Goal: Information Seeking & Learning: Learn about a topic

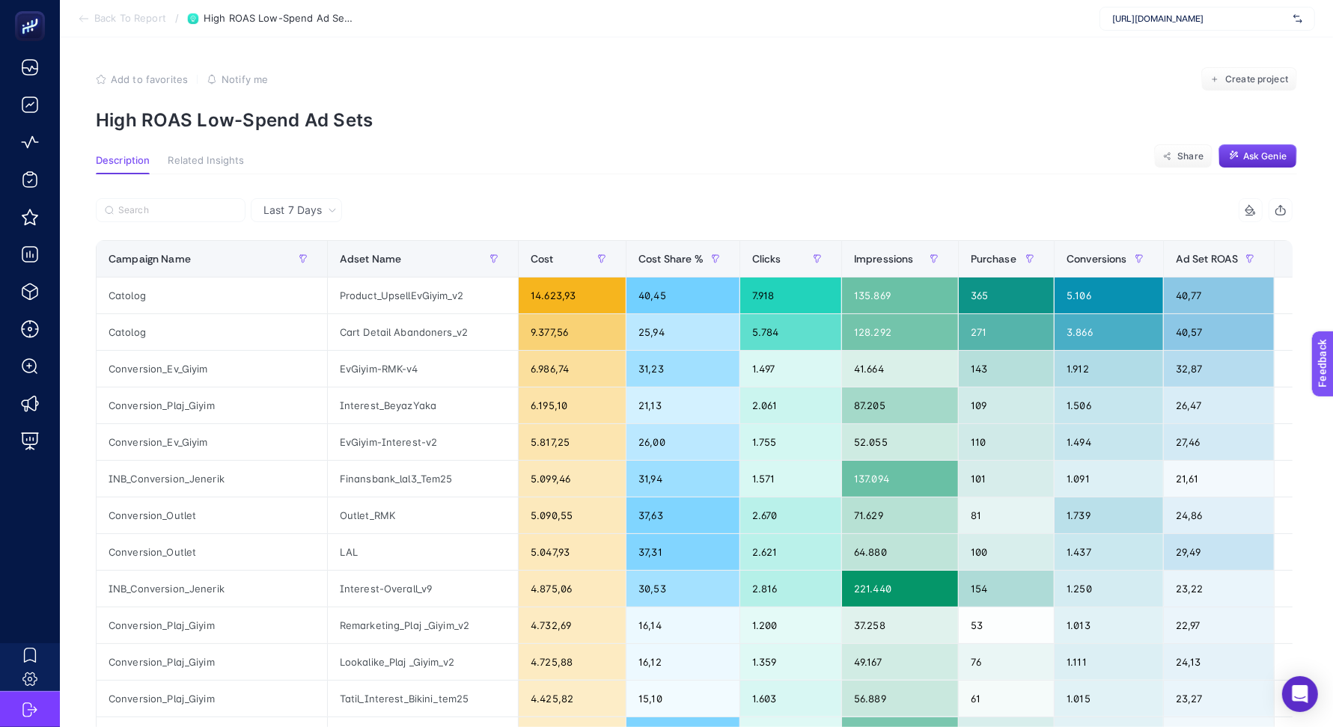
click at [121, 21] on span "Back To Report" at bounding box center [130, 19] width 72 height 12
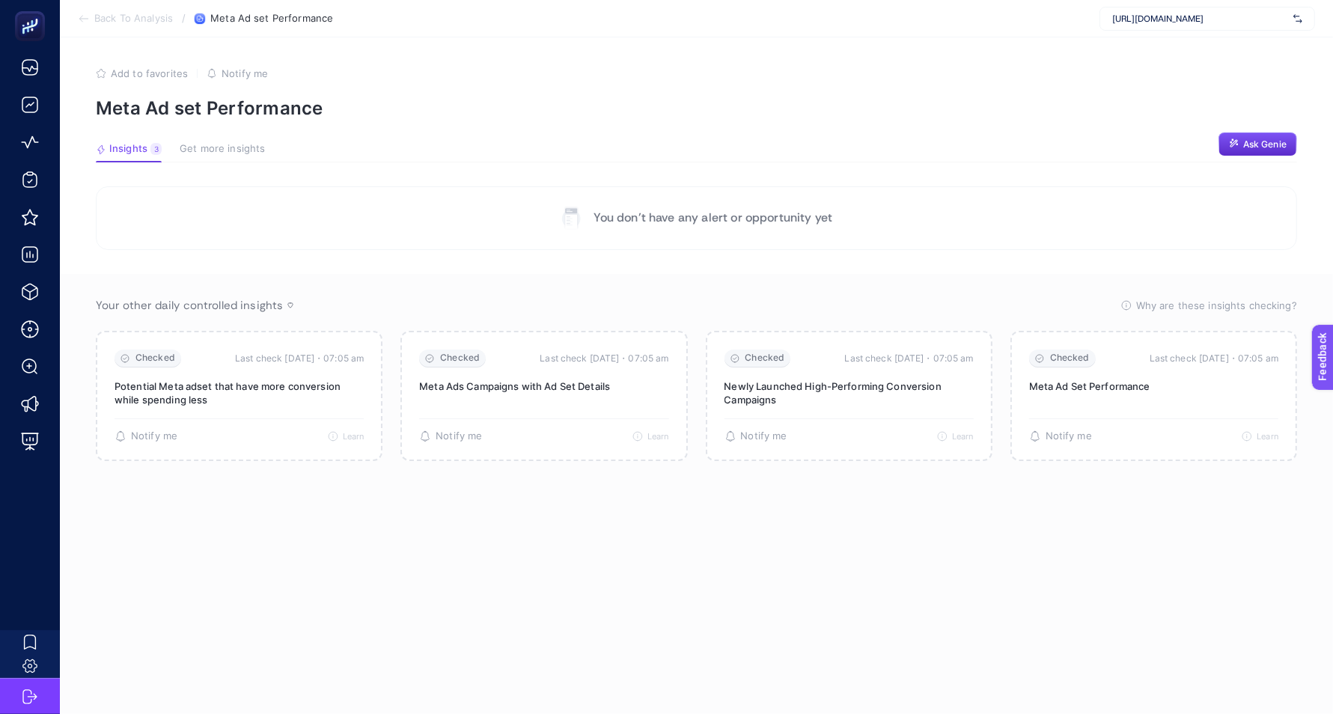
click at [121, 21] on span "Back To Analysis" at bounding box center [133, 19] width 79 height 12
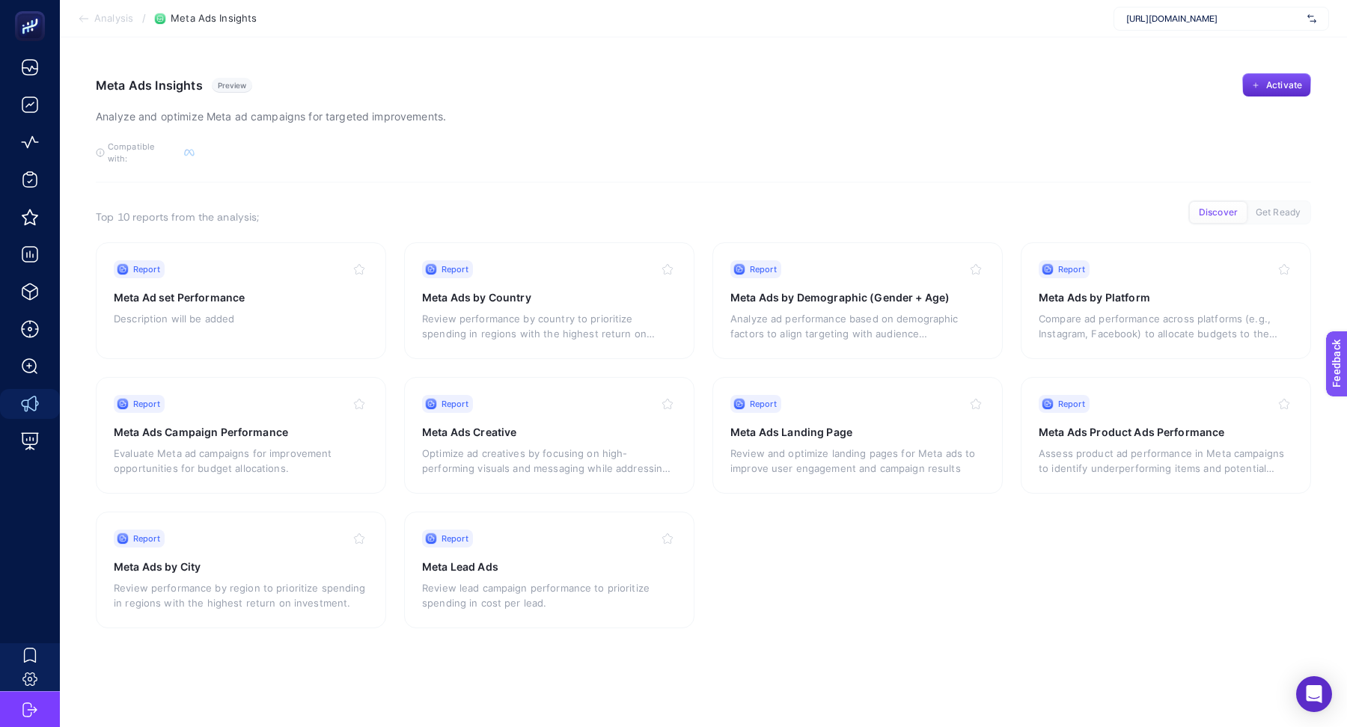
click at [1151, 22] on span "https://360teknoloji.com" at bounding box center [1213, 19] width 175 height 12
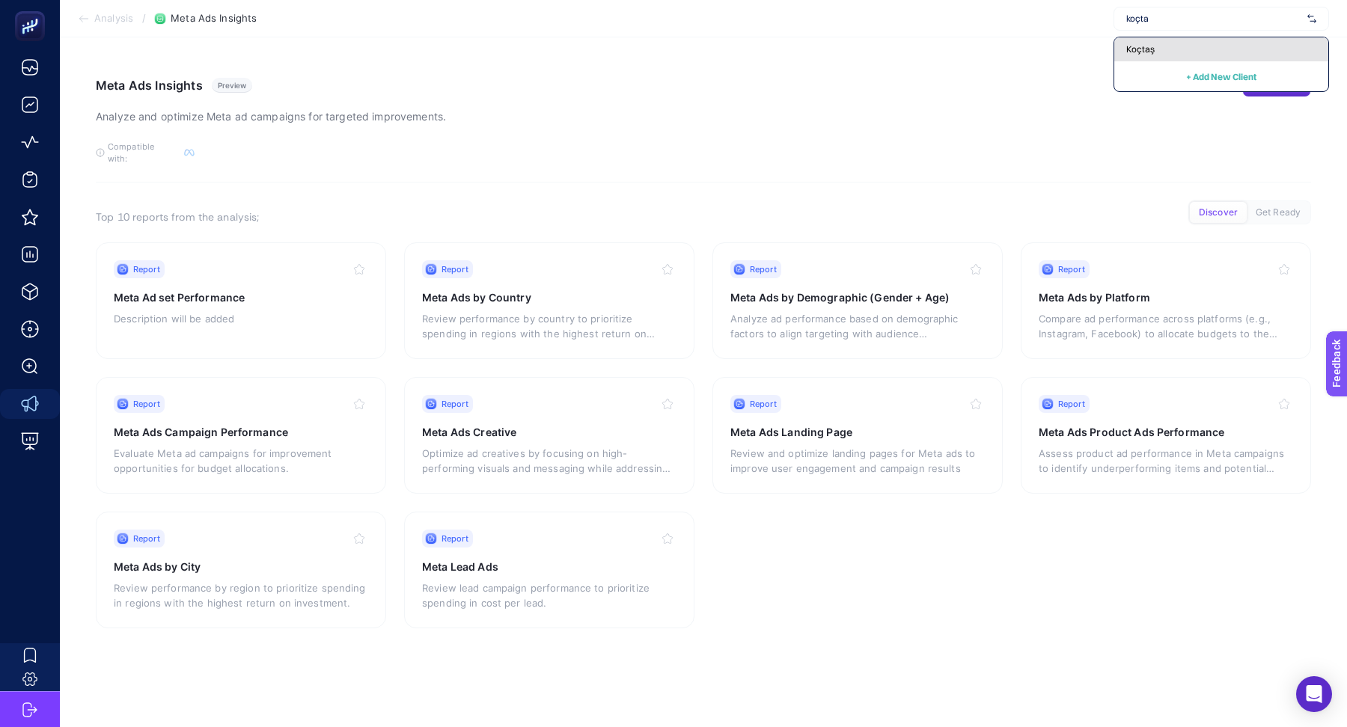
type input "koçta"
click at [1242, 53] on div "Koçtaş" at bounding box center [1221, 49] width 214 height 24
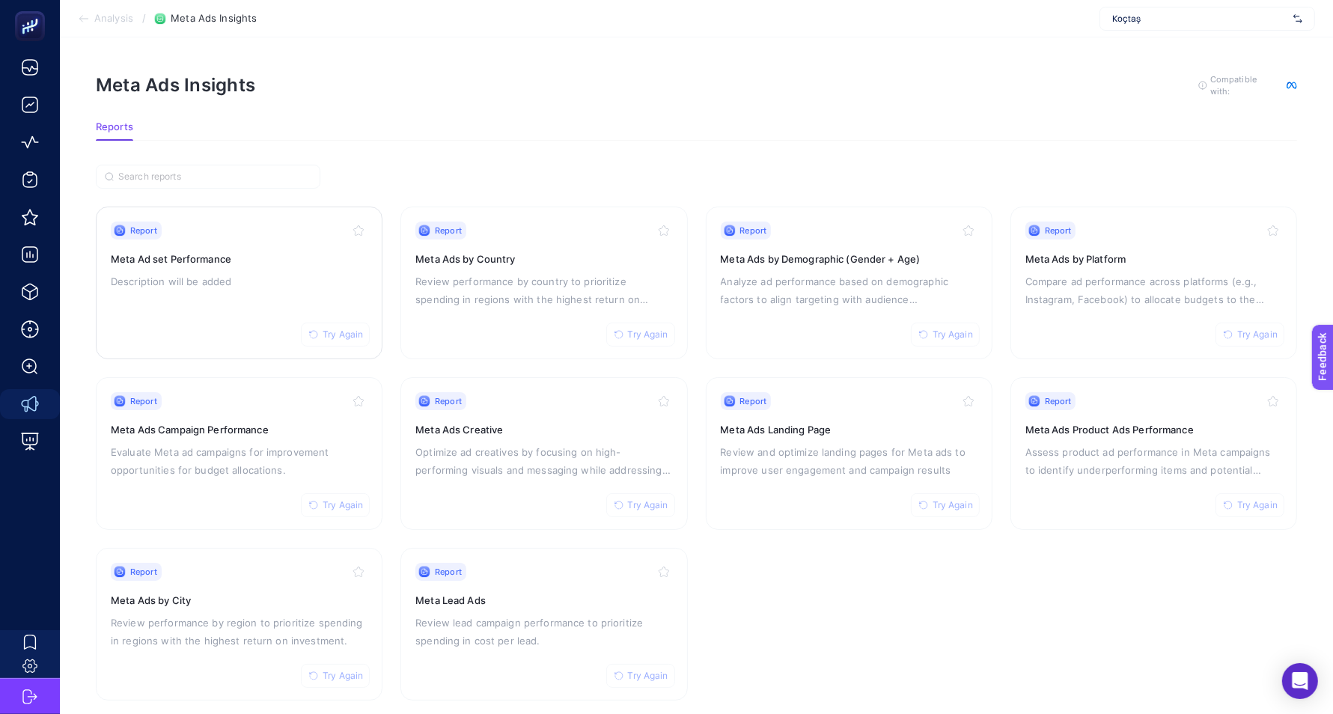
click at [306, 235] on div "Report Try Again" at bounding box center [239, 230] width 257 height 18
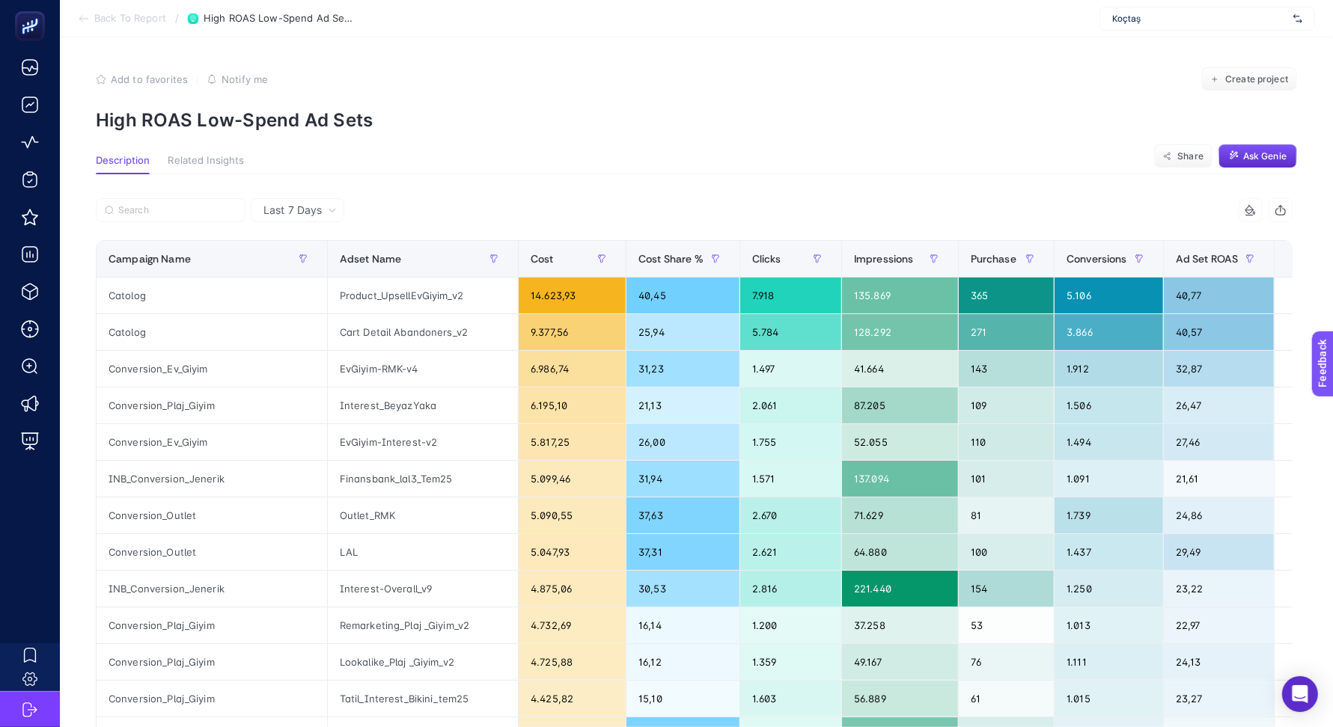
scroll to position [0, 37]
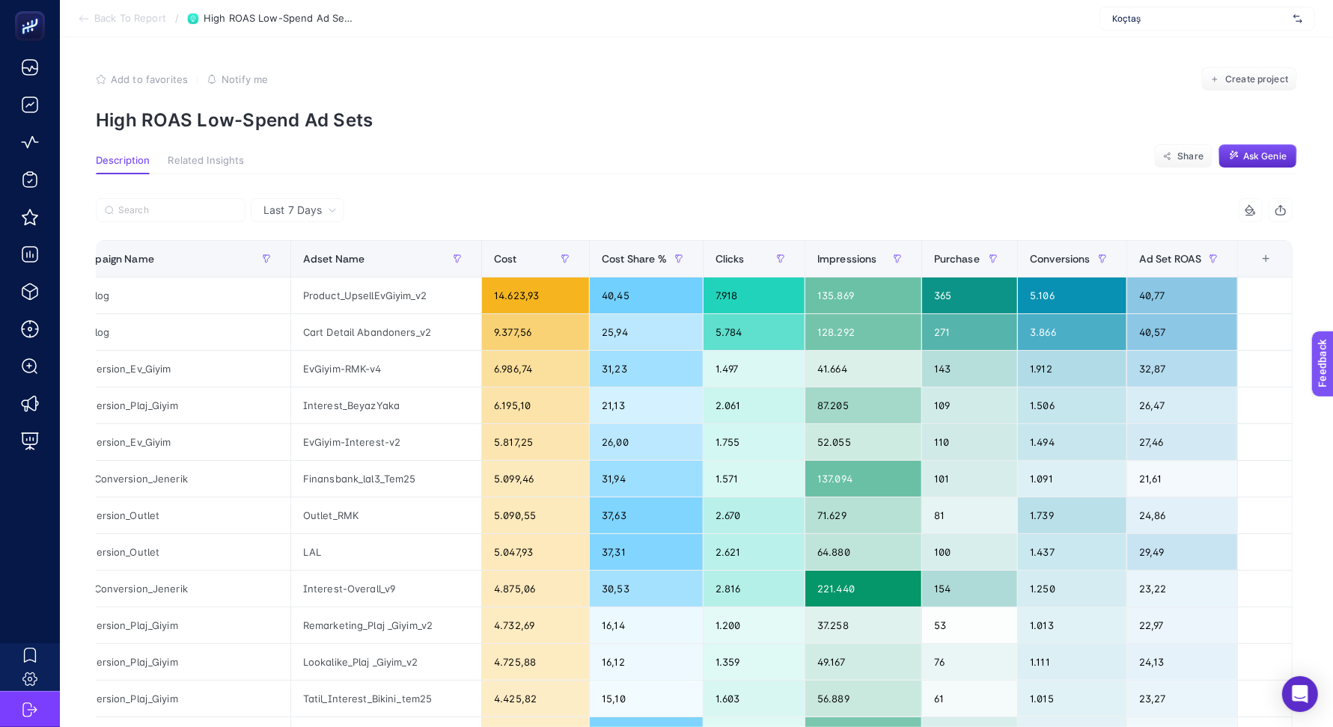
click at [1286, 272] on th "9 items selected +" at bounding box center [1265, 259] width 55 height 37
click at [1285, 269] on th "9 items selected +" at bounding box center [1265, 259] width 55 height 37
click at [1280, 261] on div "+" at bounding box center [1266, 259] width 28 height 12
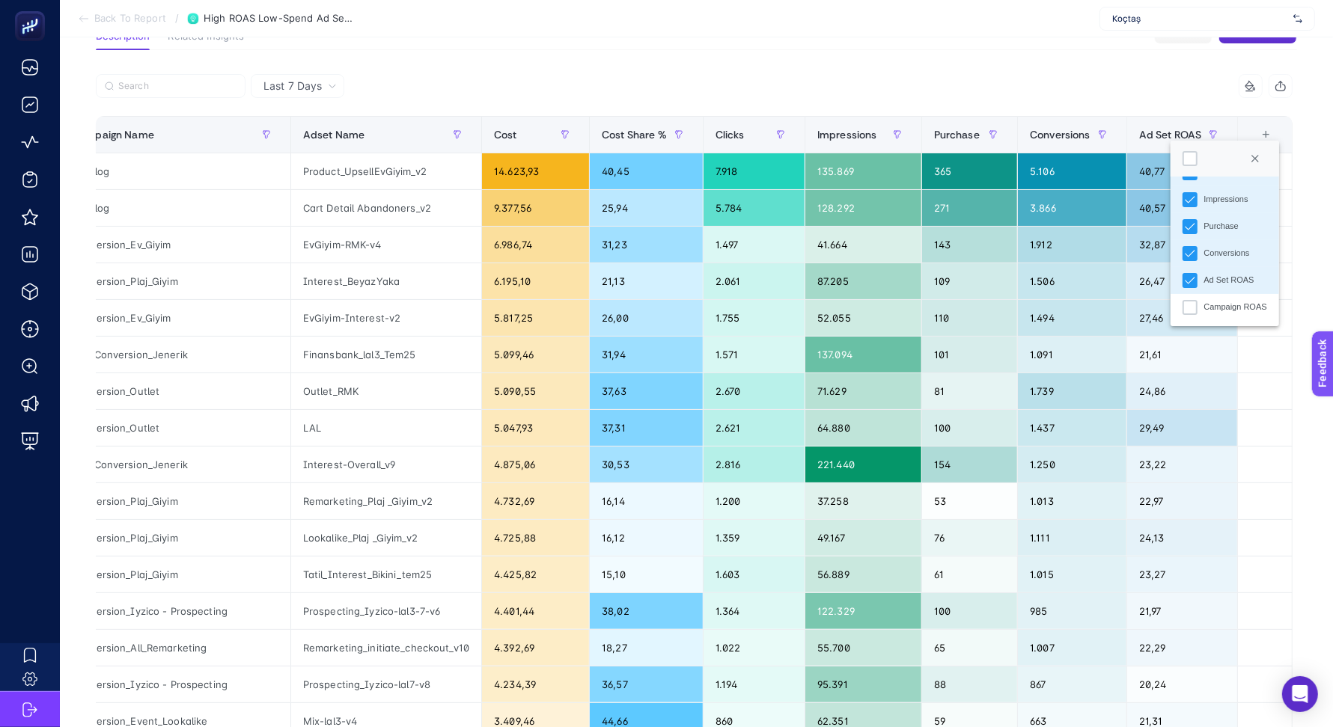
scroll to position [165, 0]
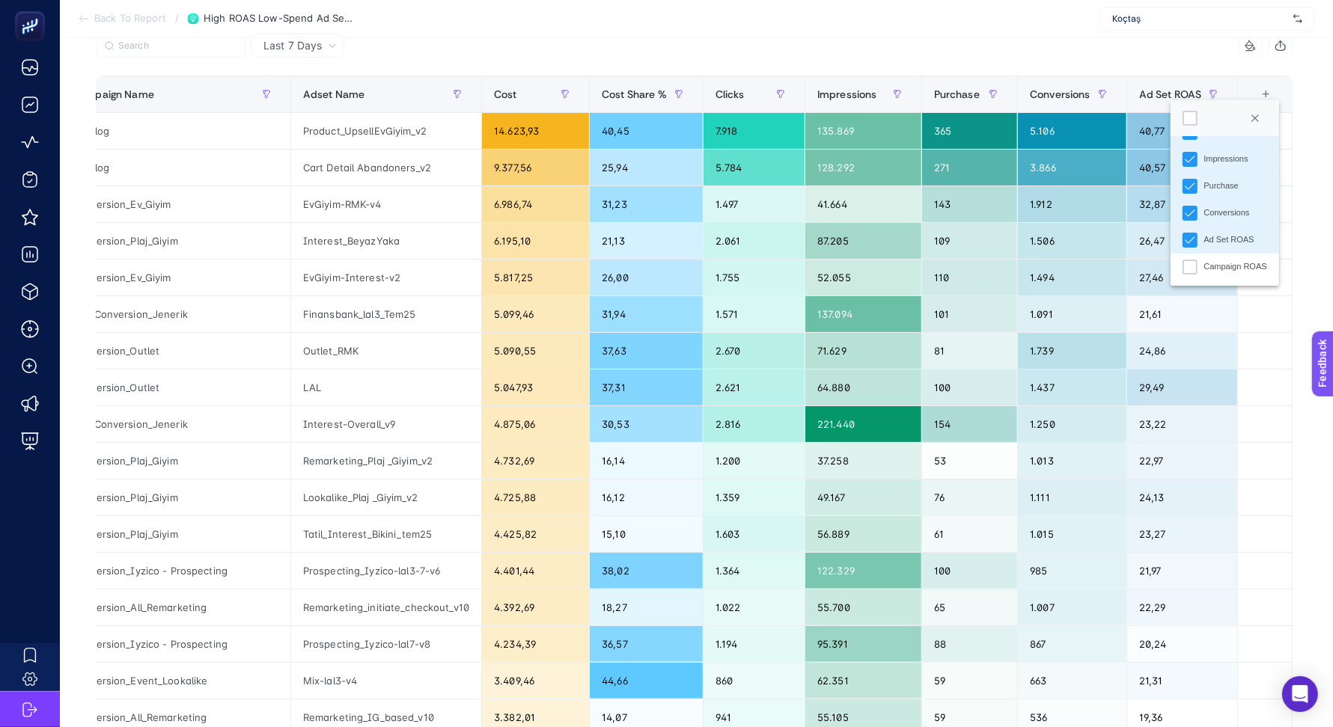
click at [912, 52] on div "7 items selected" at bounding box center [993, 46] width 599 height 24
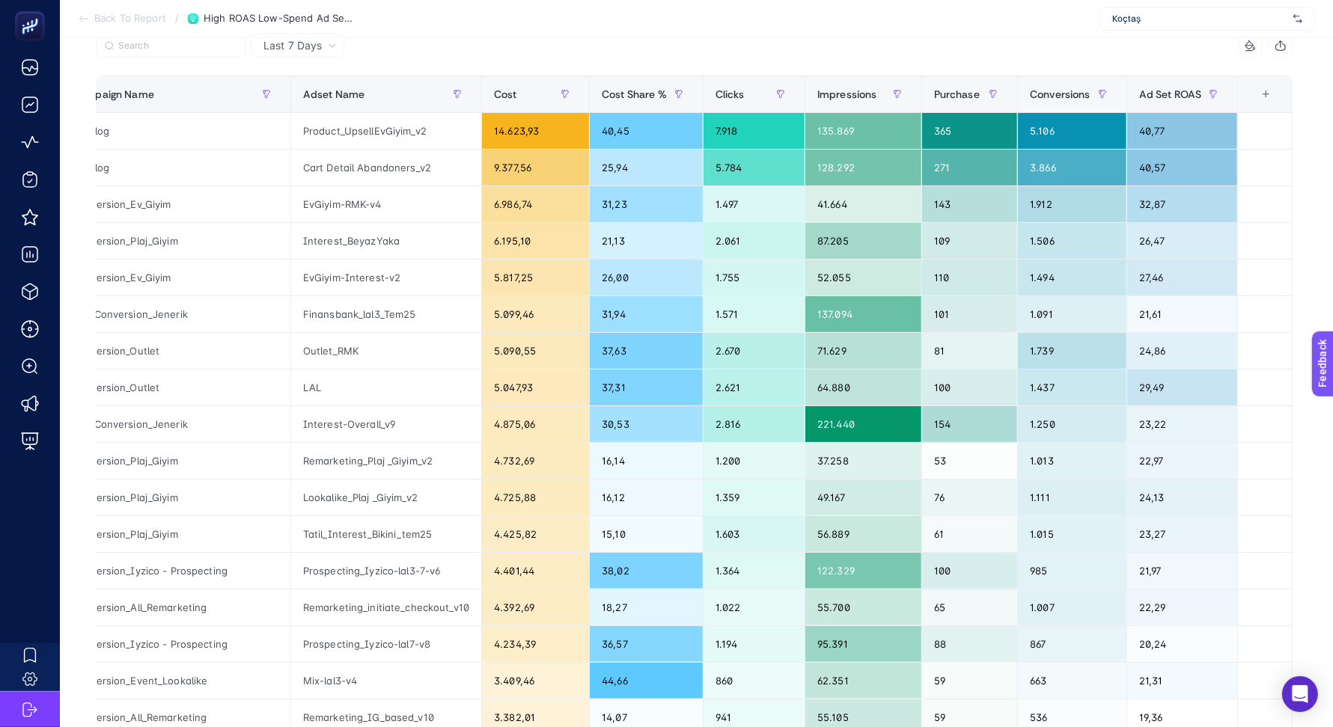
scroll to position [0, 0]
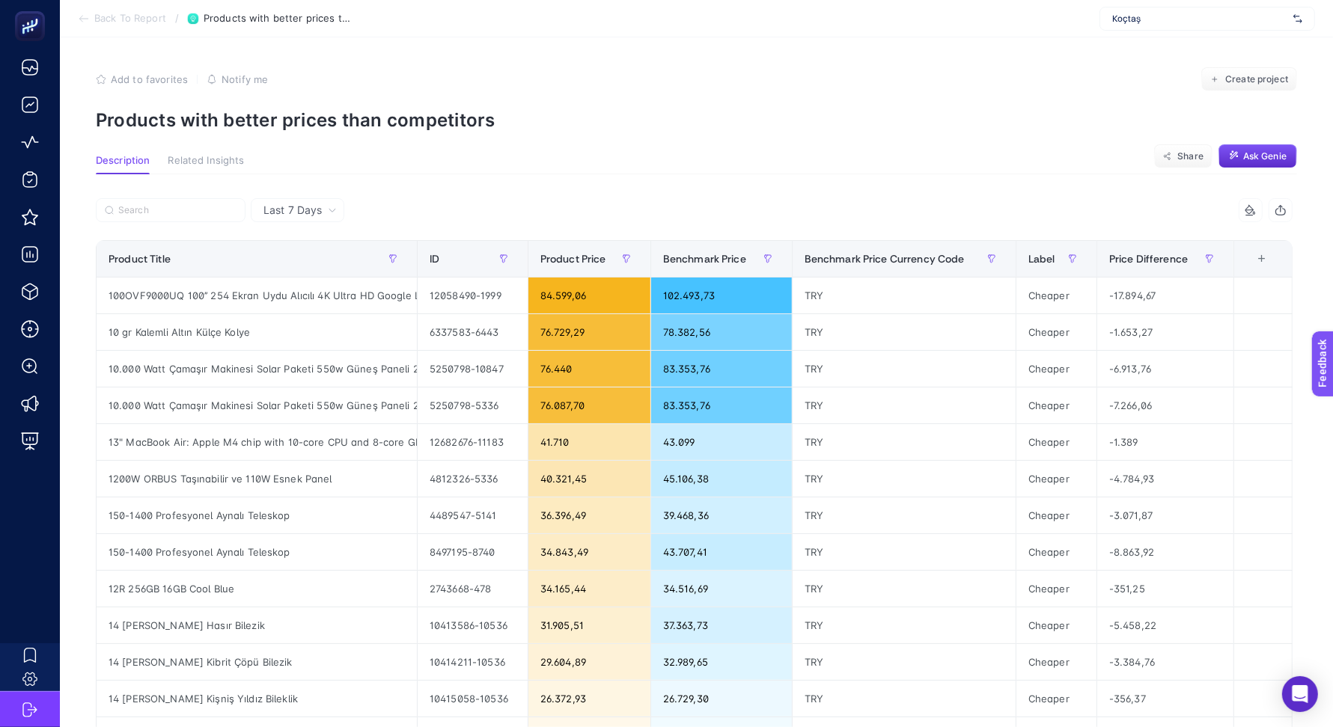
scroll to position [0, 9]
click at [1128, 290] on div "-17.894,67" at bounding box center [1165, 296] width 136 height 36
click at [809, 144] on article "Add to favorites false Notify me Create project Products with better prices tha…" at bounding box center [696, 620] width 1273 height 1166
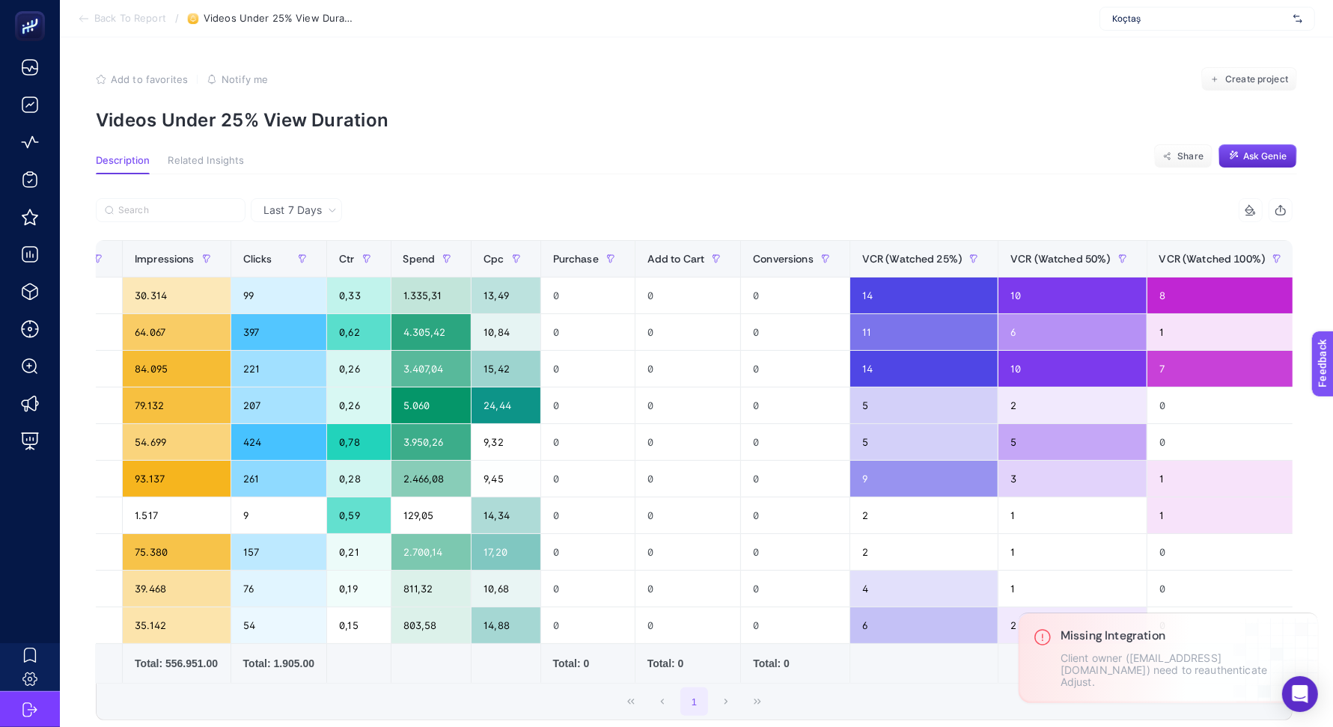
scroll to position [0, 706]
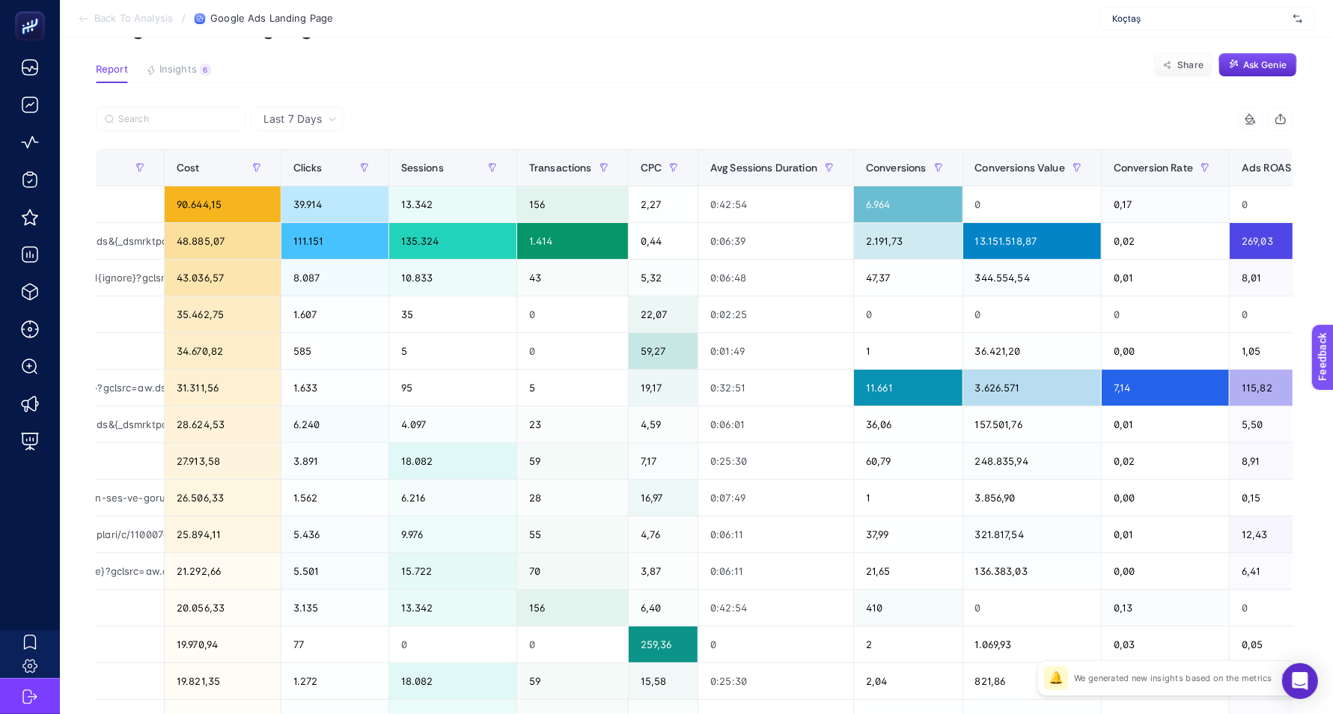
scroll to position [0, 512]
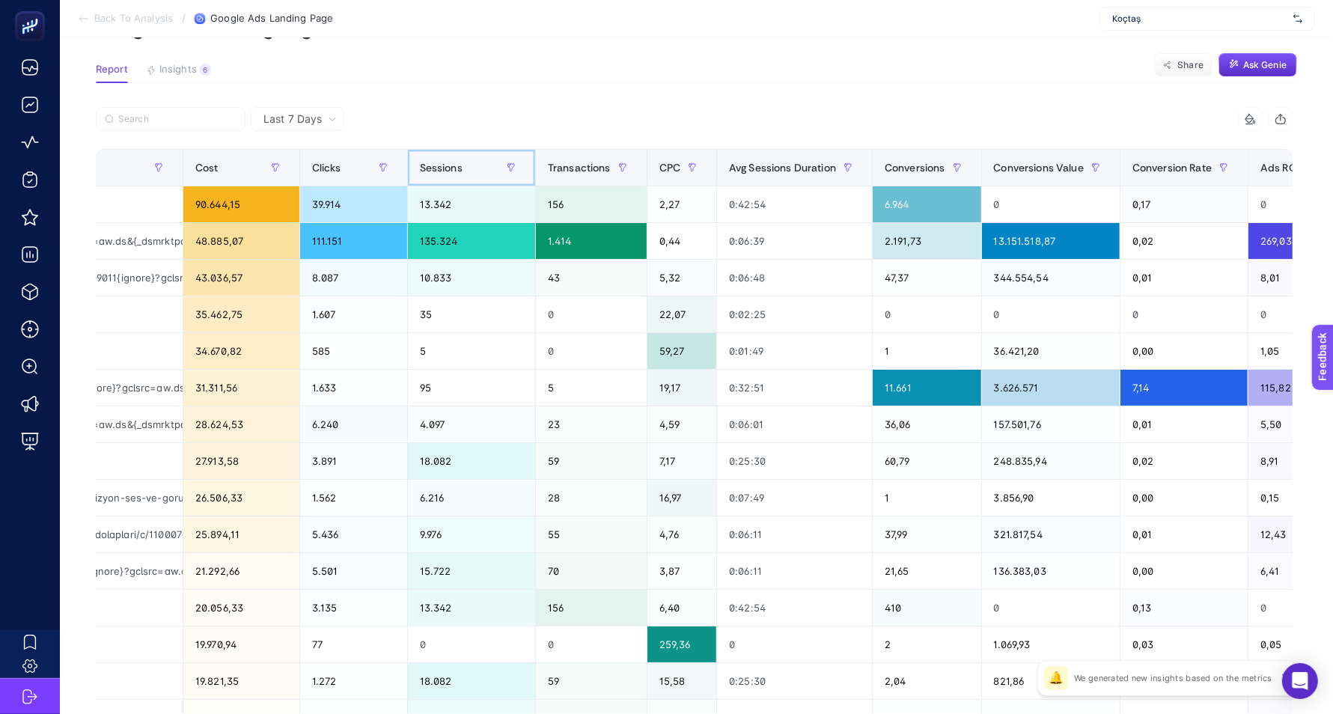
click at [479, 168] on div "Sessions" at bounding box center [471, 168] width 103 height 24
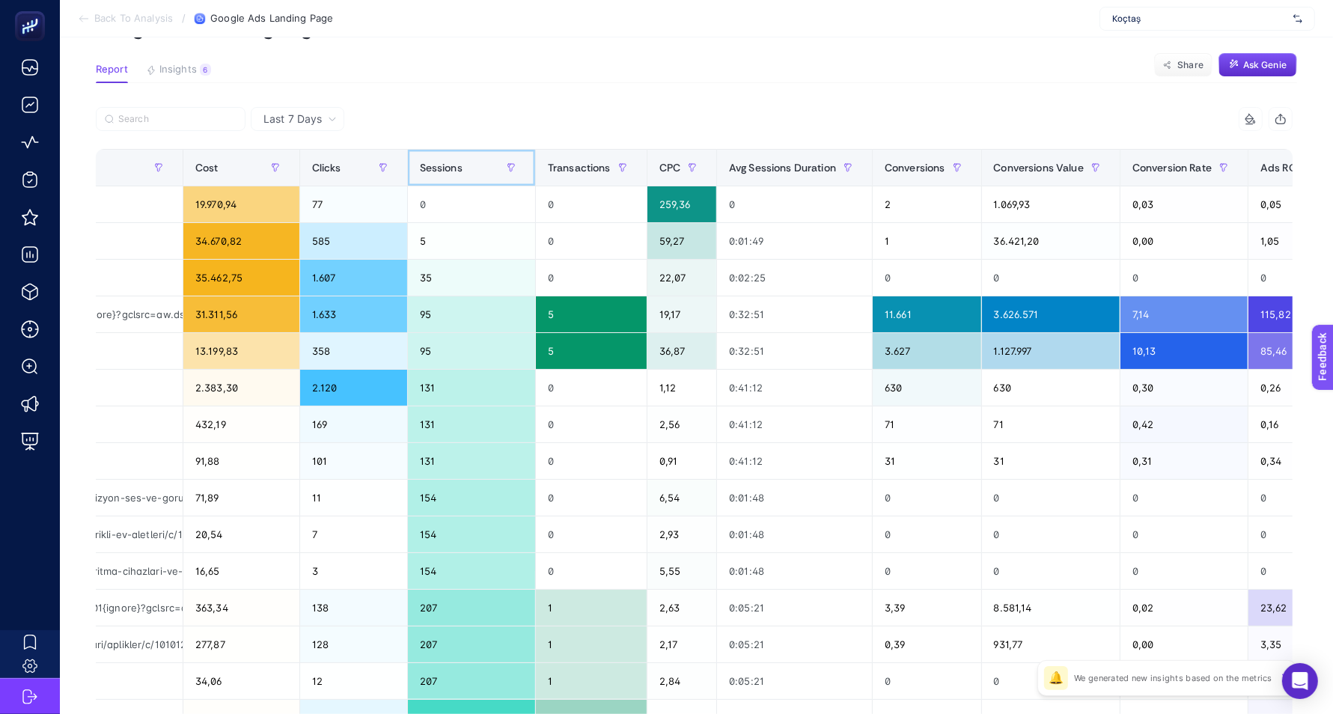
click at [479, 170] on div "Sessions" at bounding box center [471, 168] width 103 height 24
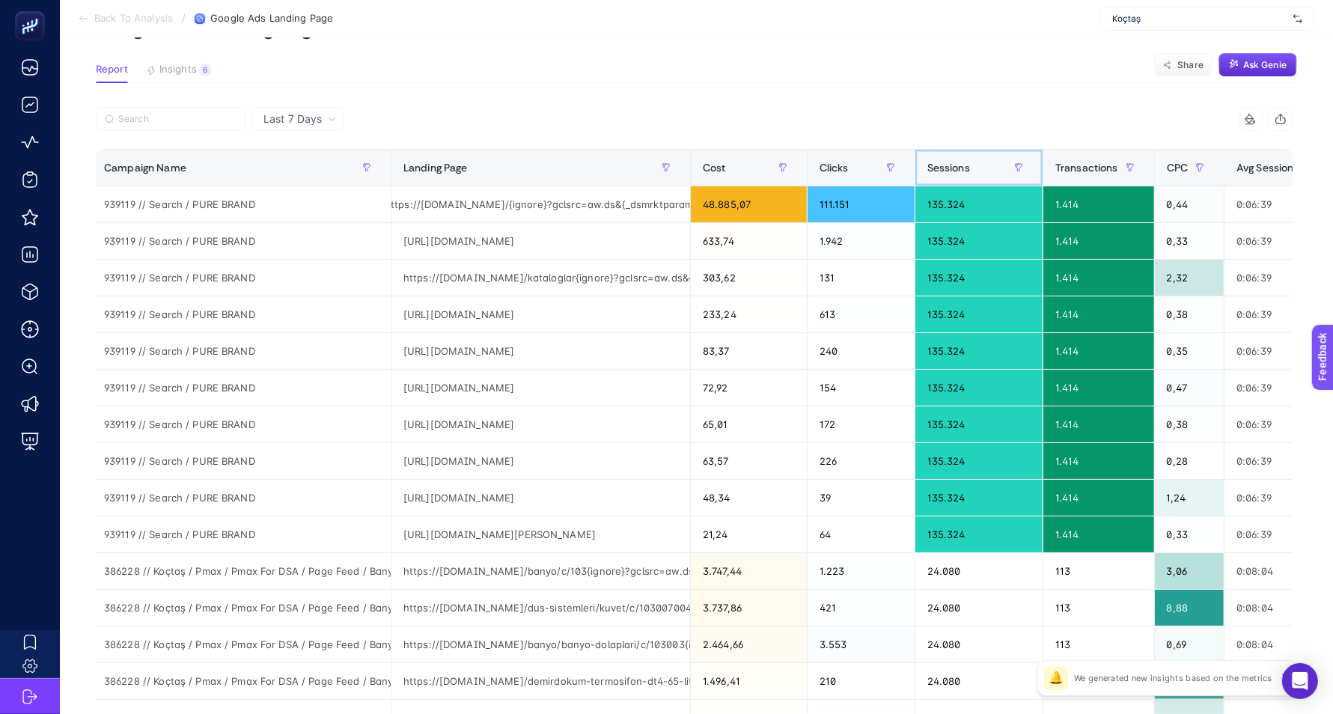
scroll to position [0, 0]
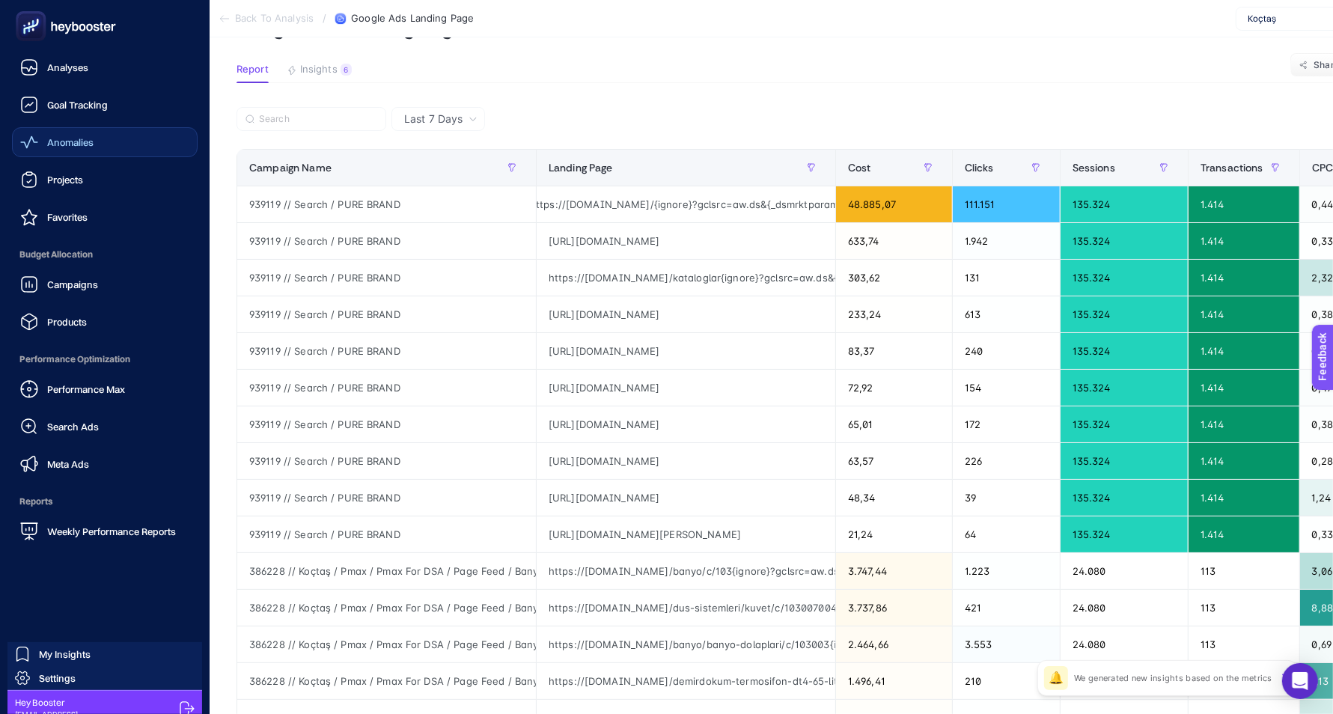
click at [85, 142] on span "Anomalies" at bounding box center [70, 142] width 46 height 12
